Goal: Find contact information: Find contact information

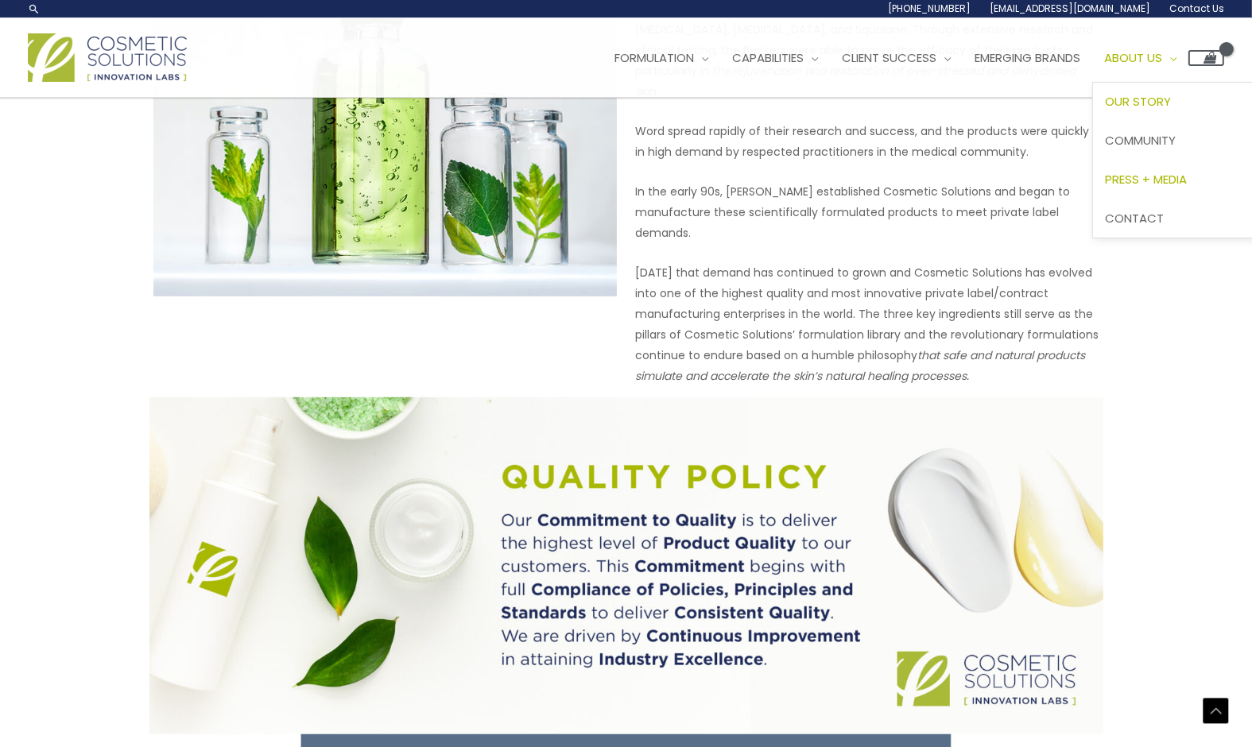
click at [1187, 184] on span "Press + Media" at bounding box center [1146, 179] width 82 height 17
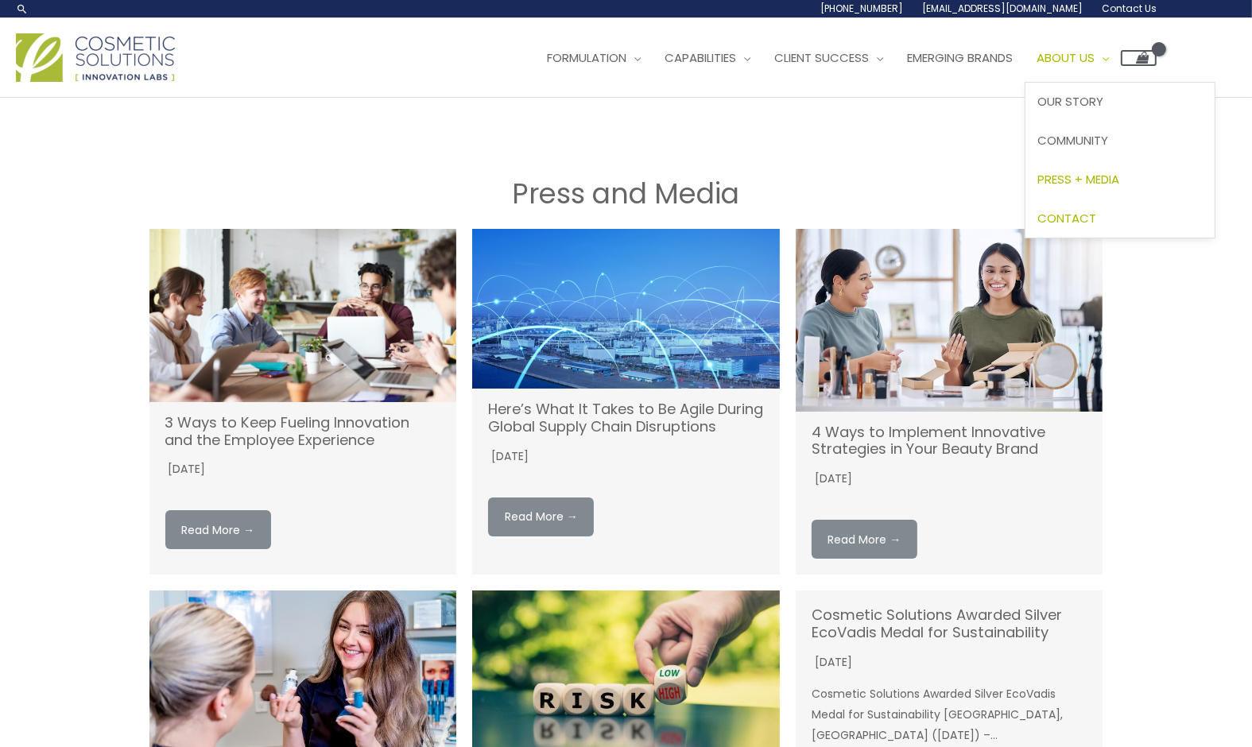
click at [1072, 212] on link "Contact" at bounding box center [1119, 218] width 189 height 39
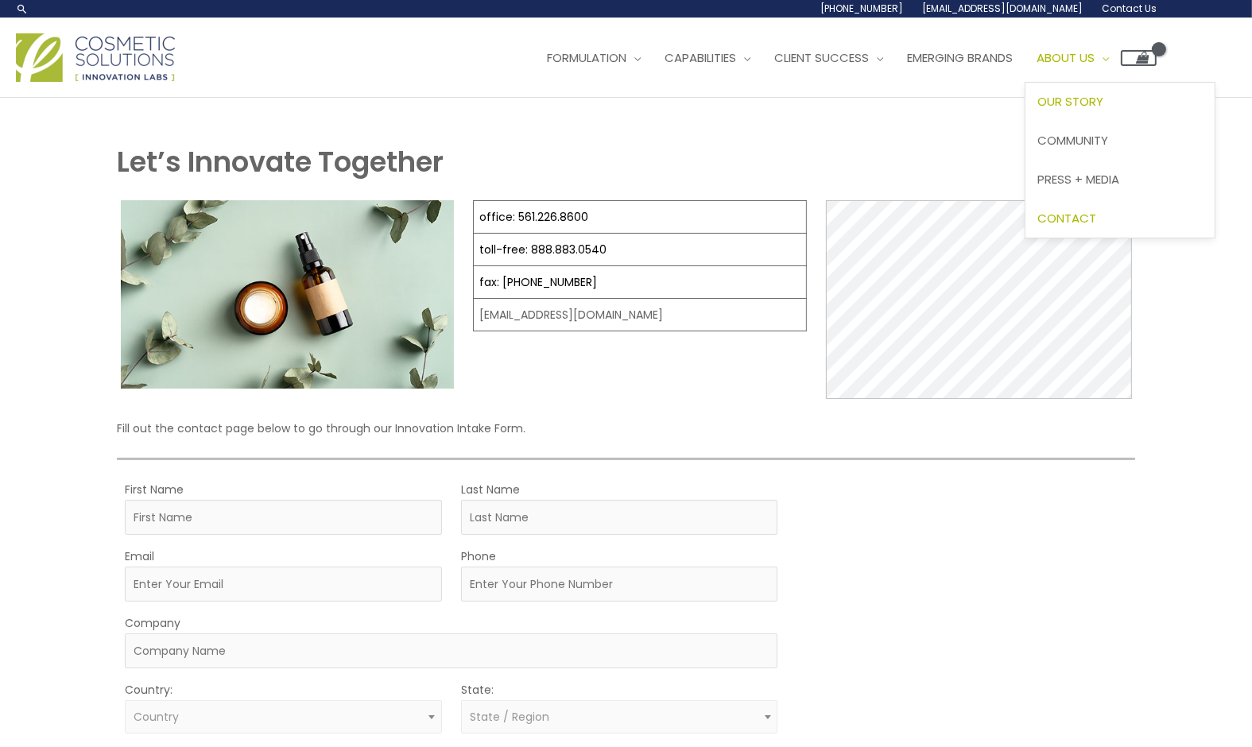
click at [1099, 101] on span "Our Story" at bounding box center [1070, 101] width 66 height 17
